Goal: Task Accomplishment & Management: Use online tool/utility

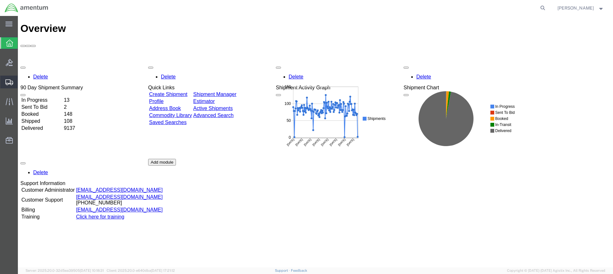
click at [0, 0] on span "Create from Template" at bounding box center [0, 0] width 0 height 0
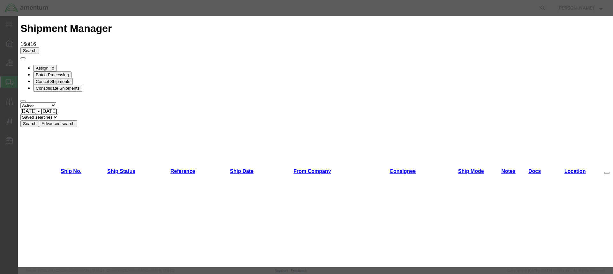
scroll to position [369, 0]
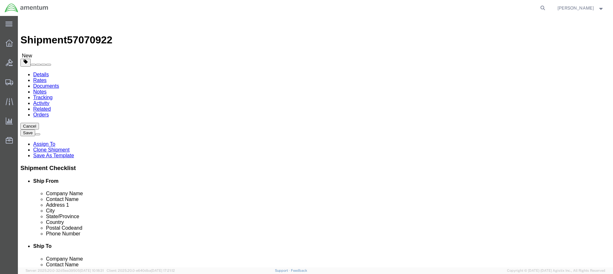
select select "49949"
select select
type input "ncr"
select select "49925"
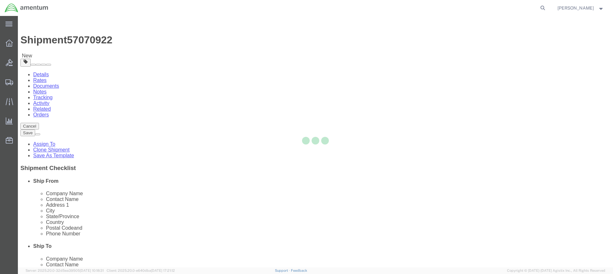
type input "Amentum Services, Inc"
type input "[PERSON_NAME]"
type input "[STREET_ADDRESS]"
type input "Manassas"
type input "20110"
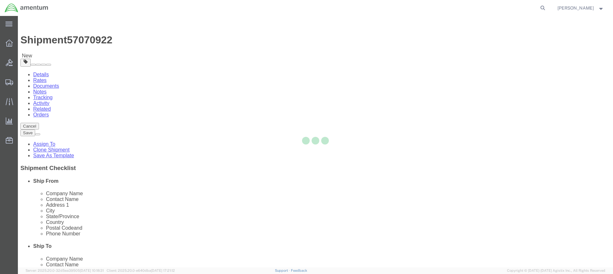
type input "[PHONE_NUMBER]"
type input "236"
type input "[PERSON_NAME][EMAIL_ADDRESS][PERSON_NAME][DOMAIN_NAME]"
checkbox input "true"
select select "VA"
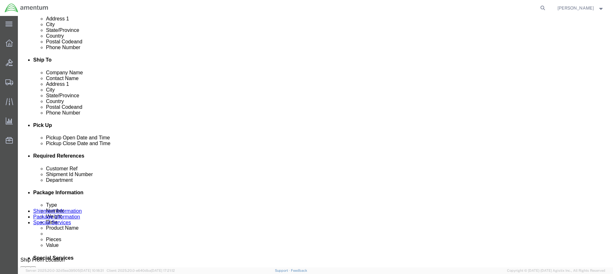
scroll to position [224, 0]
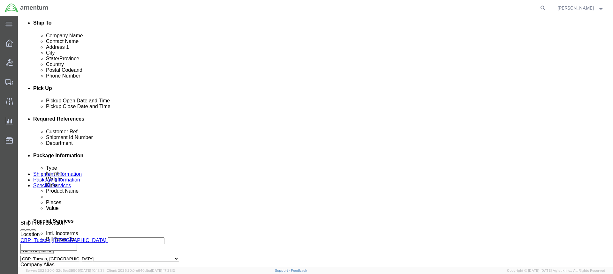
click div "[DATE] 3:07 PM"
type input "4:07 PM"
click button "Apply"
click input "text"
type input "622-010423"
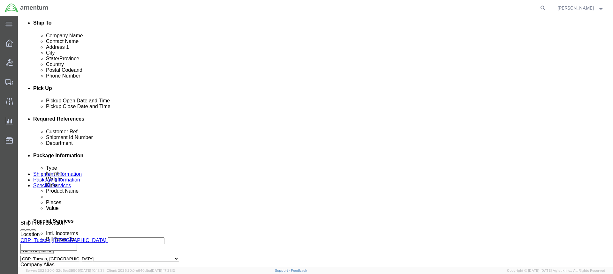
scroll to position [309, 0]
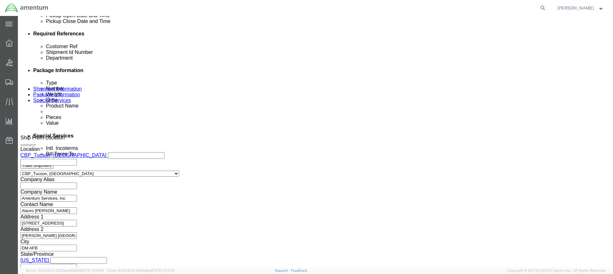
type input "622-0101423 / 622-010431"
click button "Continue"
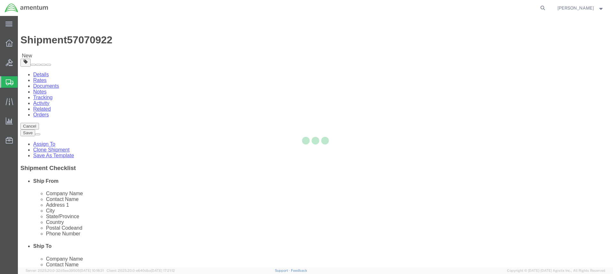
select select "CBOX"
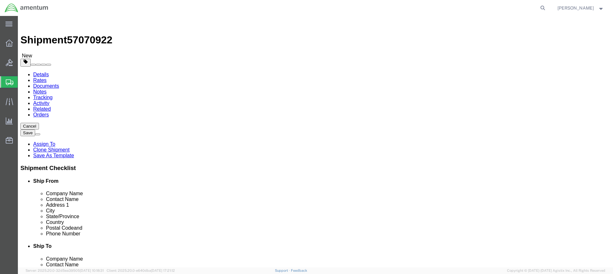
click input "text"
type input "14"
type input "12"
type input "10.5"
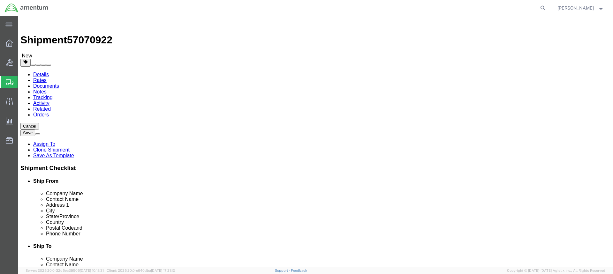
click link "Add Content"
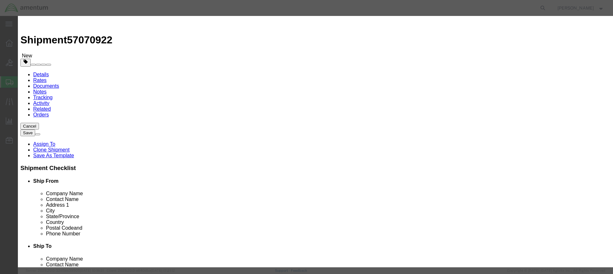
click input "text"
type input "reastrsint sys"
click input "0"
type input "2"
click input "text"
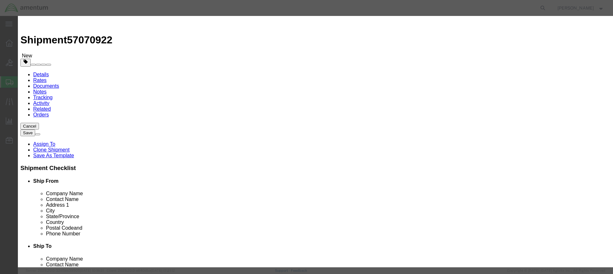
type input "1522.26"
click button "Save & Close"
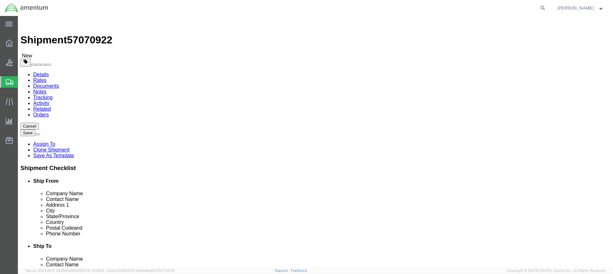
scroll to position [23, 0]
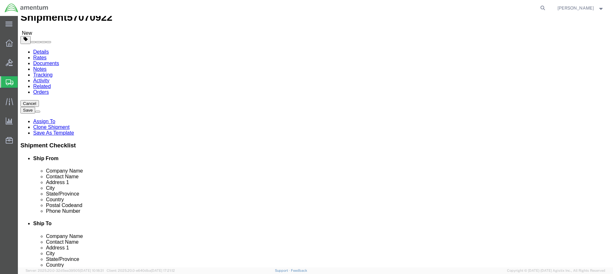
click button "Continue"
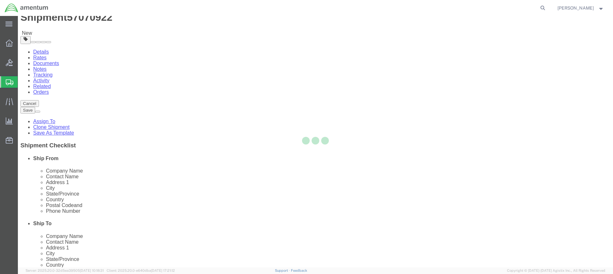
select select
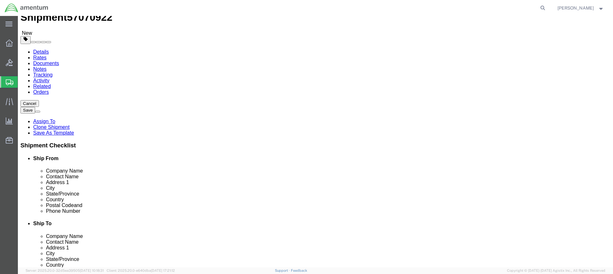
select select "DEPARTMENT"
click button "Rate Shipment"
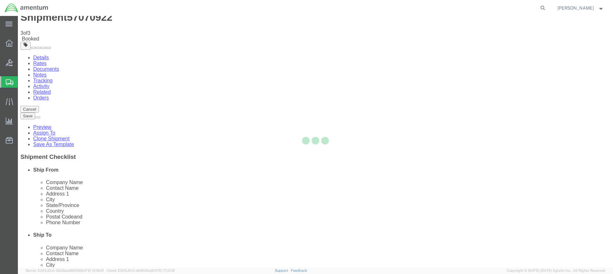
scroll to position [0, 0]
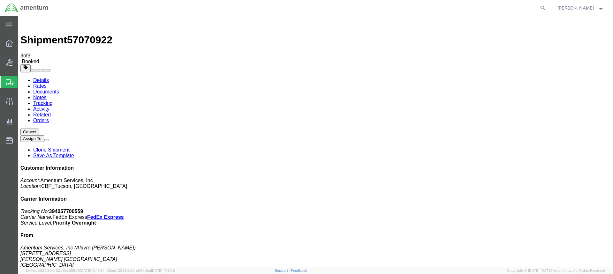
drag, startPoint x: 266, startPoint y: 101, endPoint x: 302, endPoint y: 115, distance: 38.1
